Goal: Transaction & Acquisition: Purchase product/service

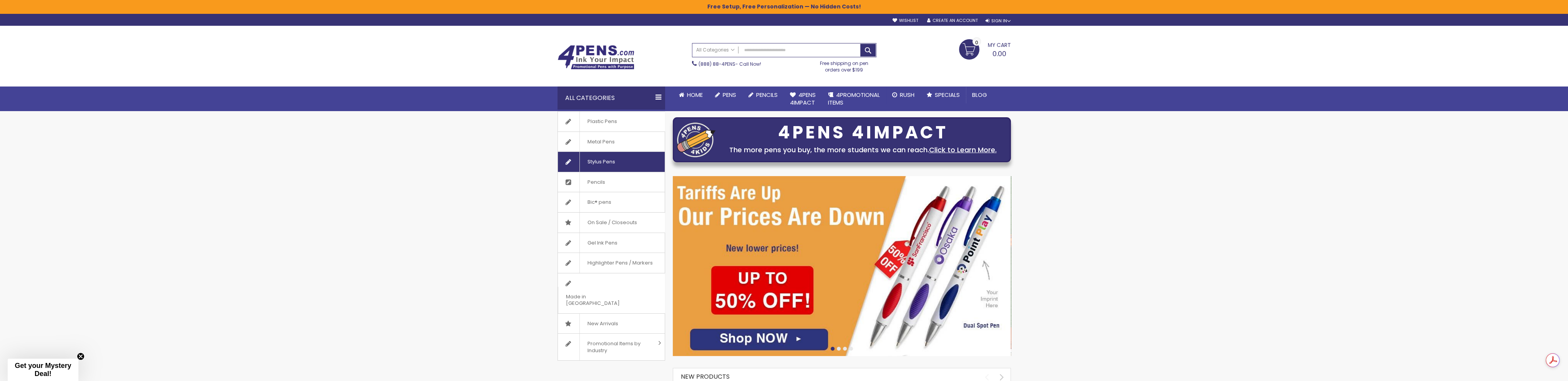
click at [614, 163] on span "Stylus Pens" at bounding box center [600, 161] width 43 height 20
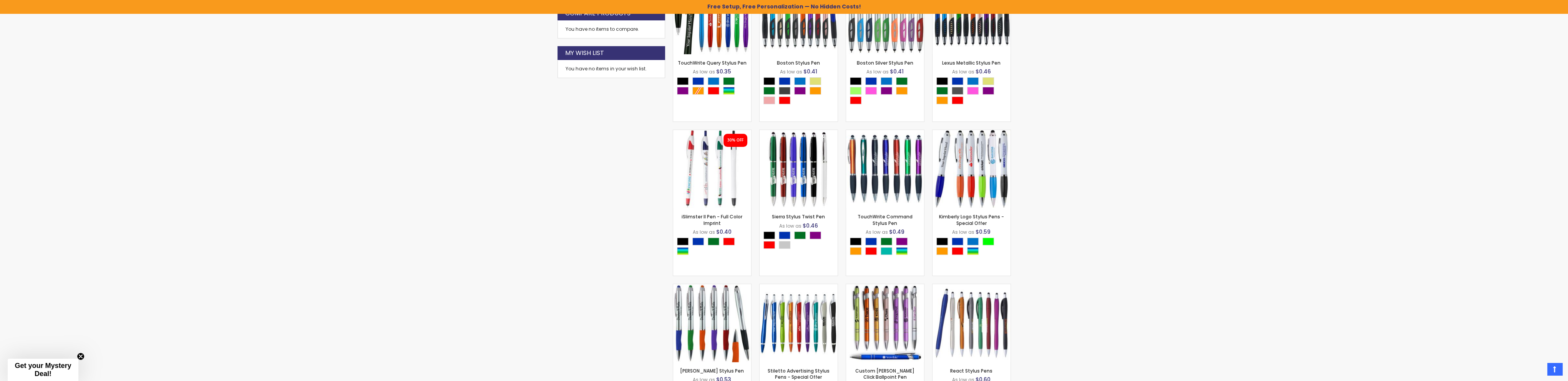
scroll to position [577, 0]
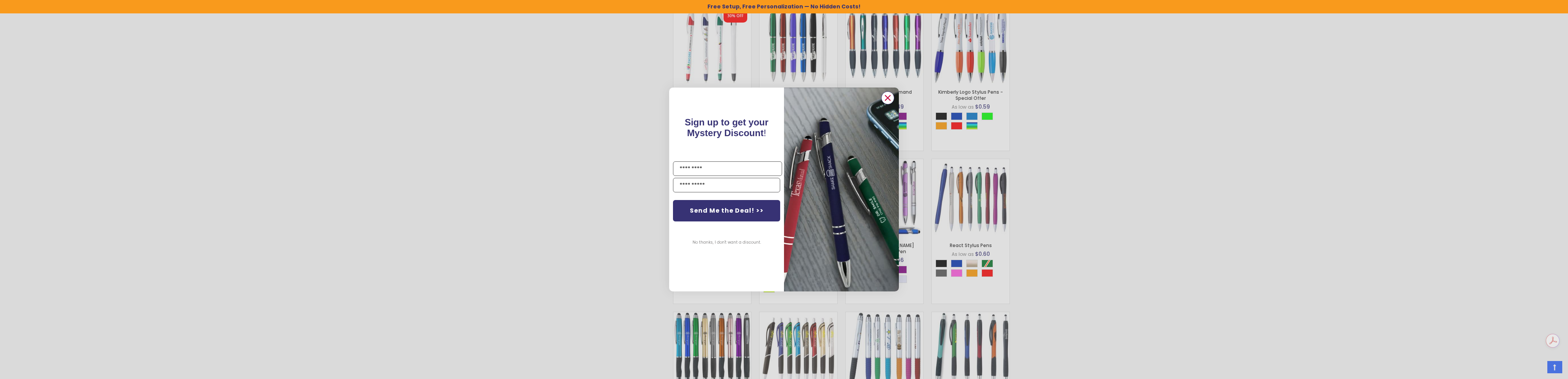
click at [890, 97] on circle "Close dialog" at bounding box center [887, 98] width 12 height 12
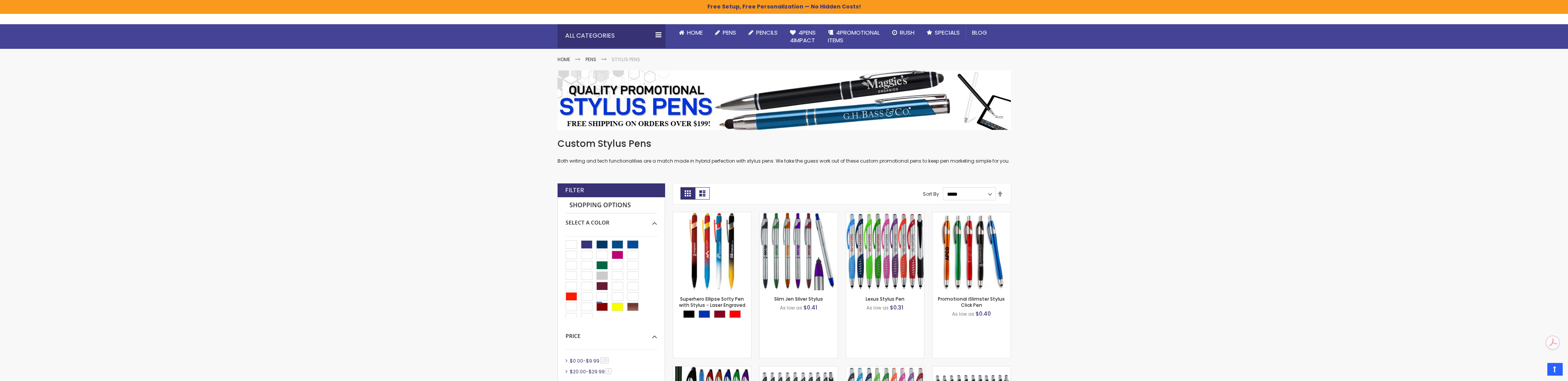
scroll to position [65, 0]
